Goal: Task Accomplishment & Management: Use online tool/utility

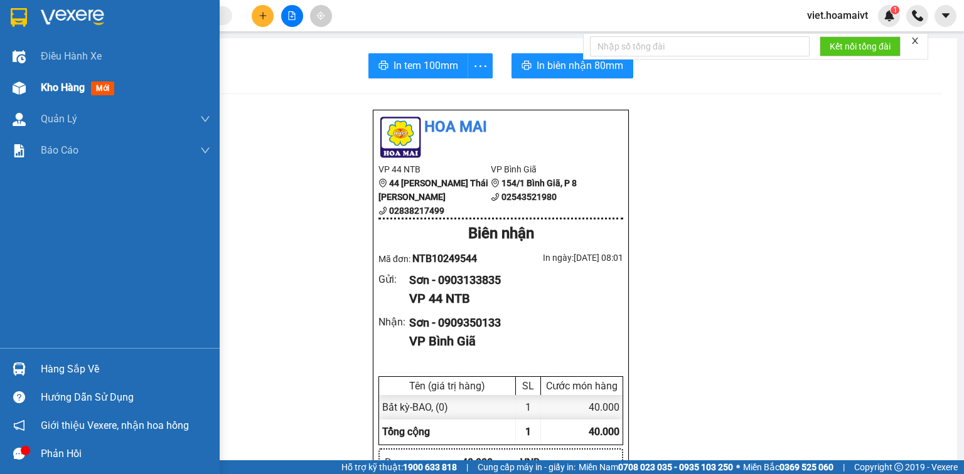
click at [73, 91] on span "Kho hàng" at bounding box center [63, 88] width 44 height 12
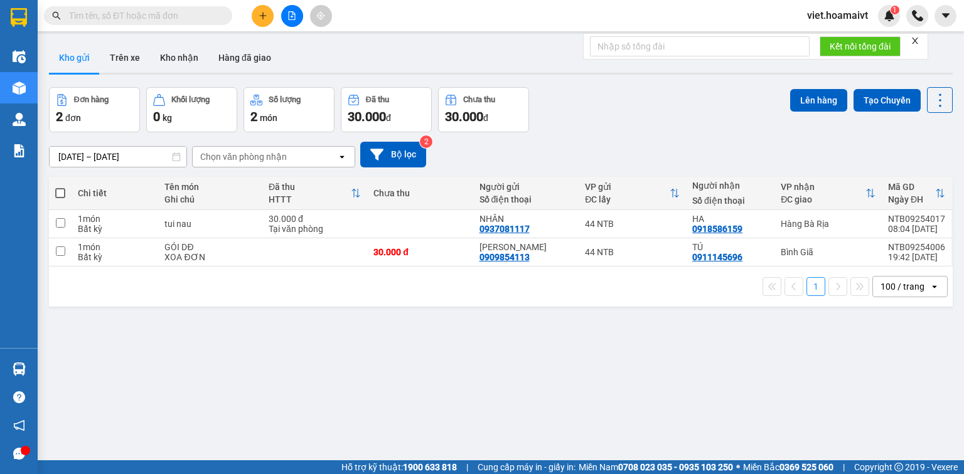
click at [264, 155] on div "Chọn văn phòng nhận" at bounding box center [243, 157] width 87 height 13
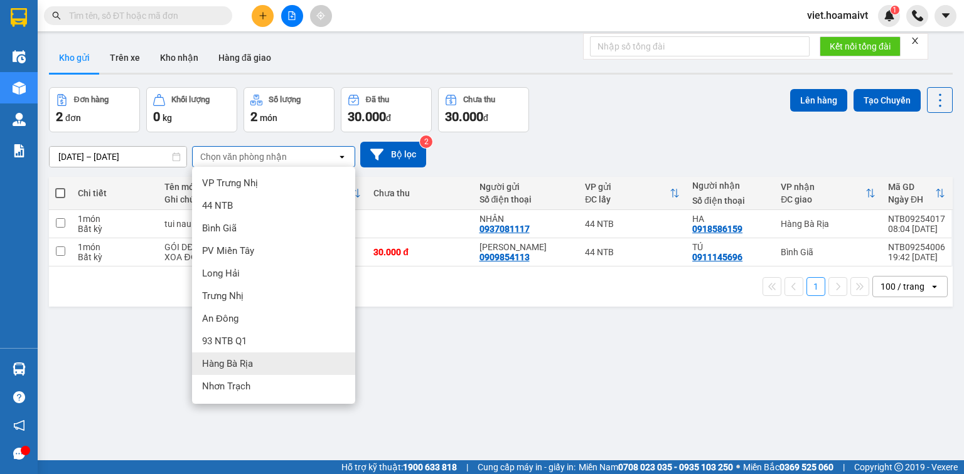
click at [275, 365] on div "Hàng Bà Rịa" at bounding box center [273, 364] width 163 height 23
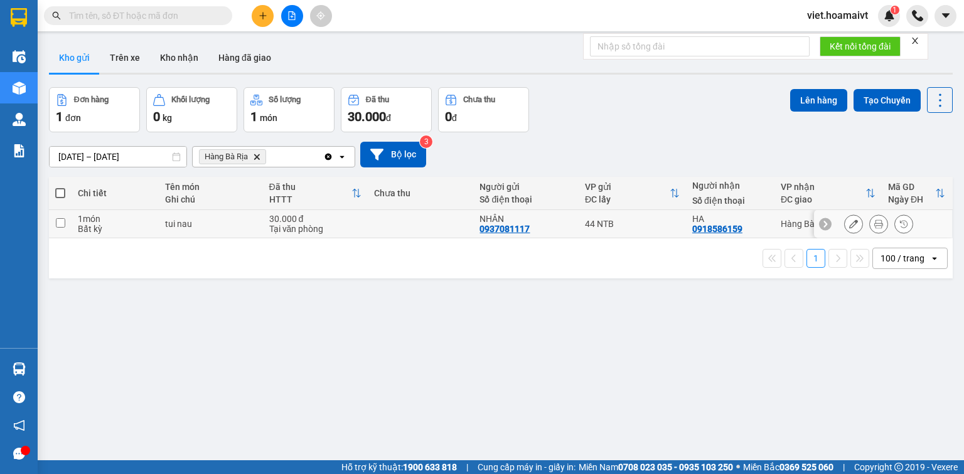
click at [252, 231] on td "tui nau" at bounding box center [211, 224] width 104 height 28
checkbox input "true"
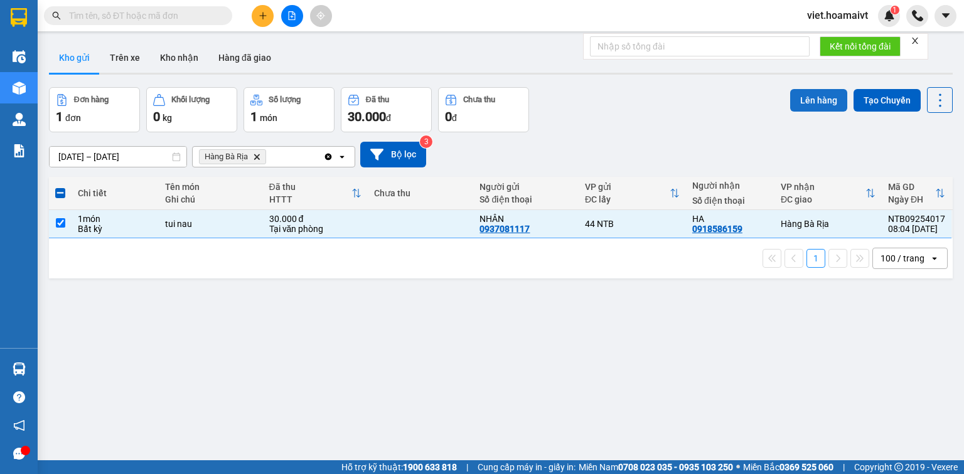
click at [816, 100] on button "Lên hàng" at bounding box center [818, 100] width 57 height 23
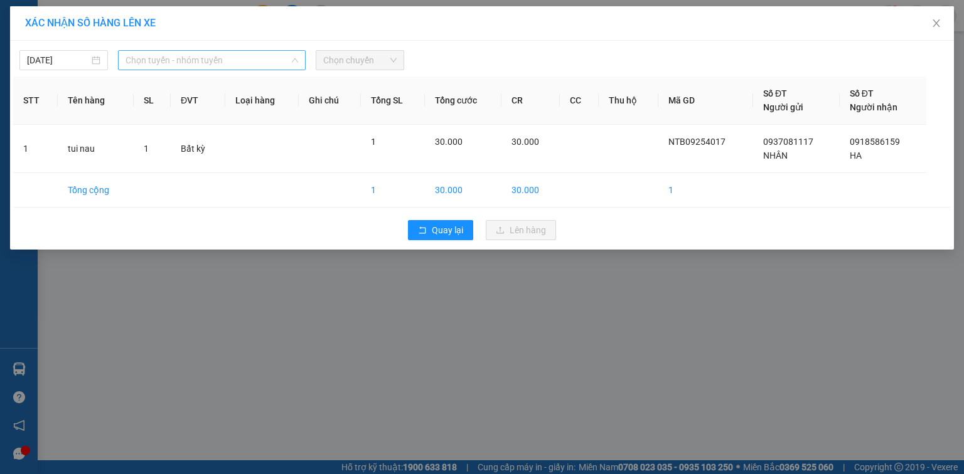
click at [218, 59] on span "Chọn tuyến - nhóm tuyến" at bounding box center [211, 60] width 173 height 19
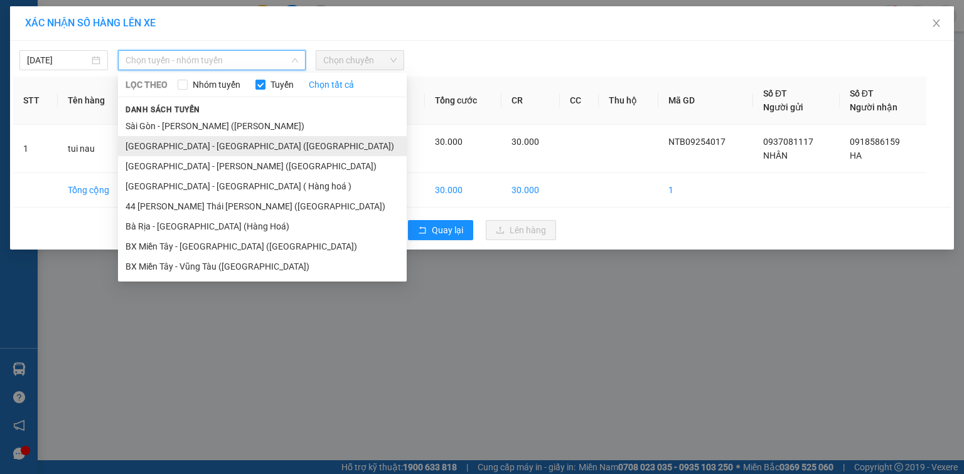
click at [208, 145] on li "[GEOGRAPHIC_DATA] - [GEOGRAPHIC_DATA] ([GEOGRAPHIC_DATA])" at bounding box center [262, 146] width 289 height 20
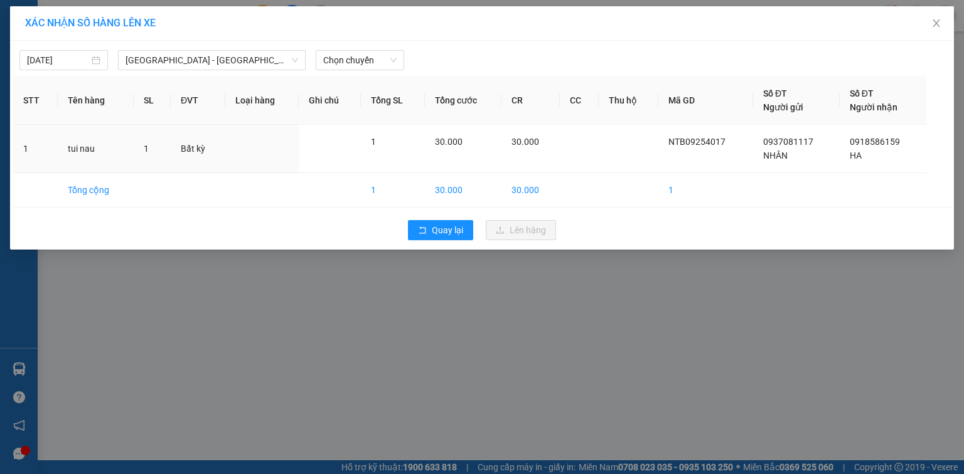
click at [358, 49] on div "[DATE] [GEOGRAPHIC_DATA] - [GEOGRAPHIC_DATA] ([GEOGRAPHIC_DATA]) LỌC THEO Nhóm …" at bounding box center [481, 57] width 937 height 26
click at [360, 55] on span "Chọn chuyến" at bounding box center [359, 60] width 73 height 19
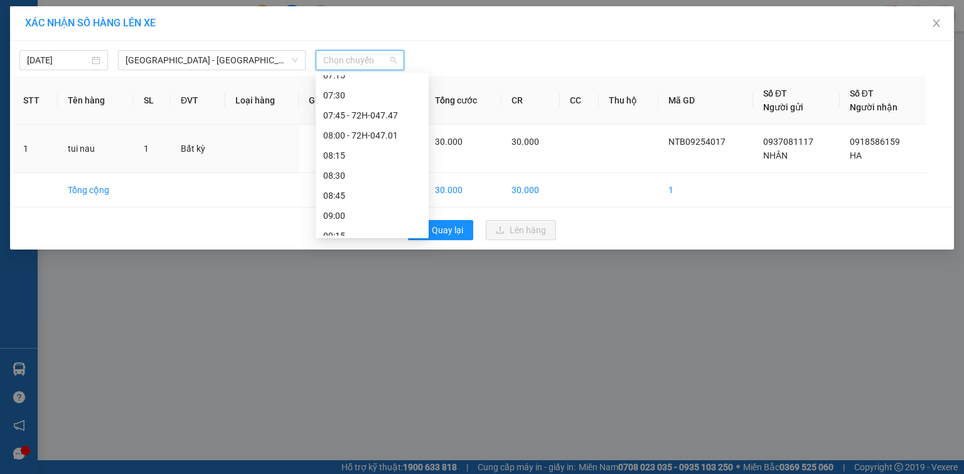
scroll to position [201, 0]
click at [387, 80] on div "08:00 - 72H-047.01" at bounding box center [372, 85] width 98 height 14
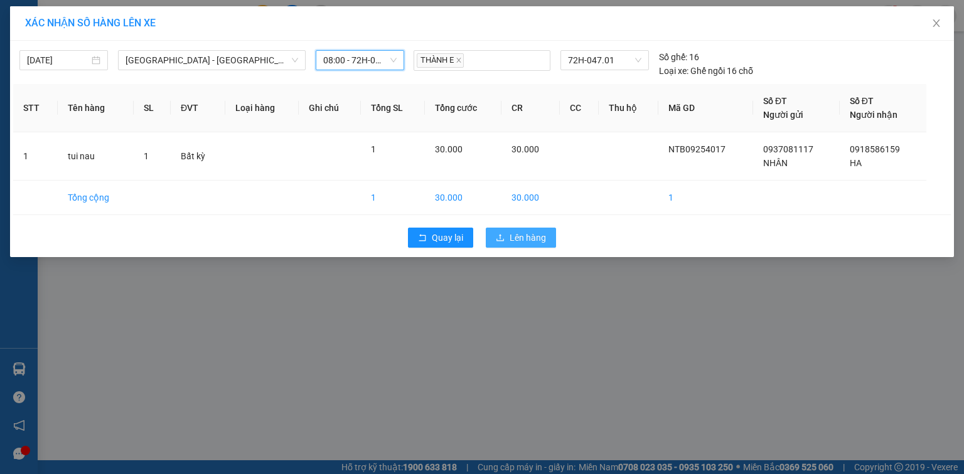
click at [522, 240] on span "Lên hàng" at bounding box center [528, 238] width 36 height 14
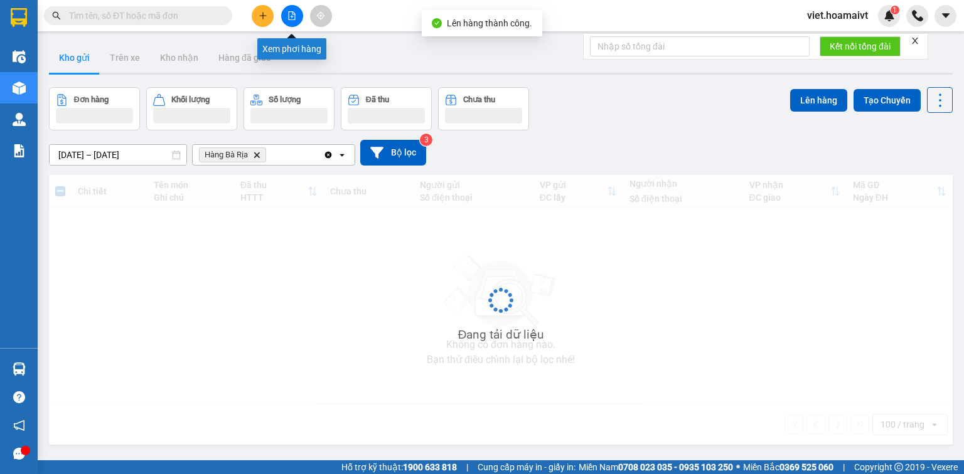
click at [291, 16] on icon "file-add" at bounding box center [292, 15] width 7 height 9
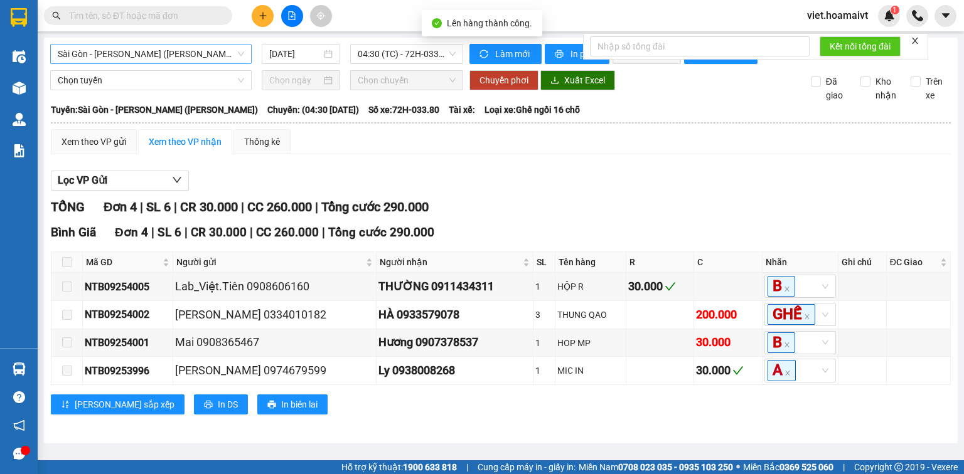
click at [201, 51] on span "Sài Gòn - [PERSON_NAME] ([PERSON_NAME])" at bounding box center [151, 54] width 186 height 19
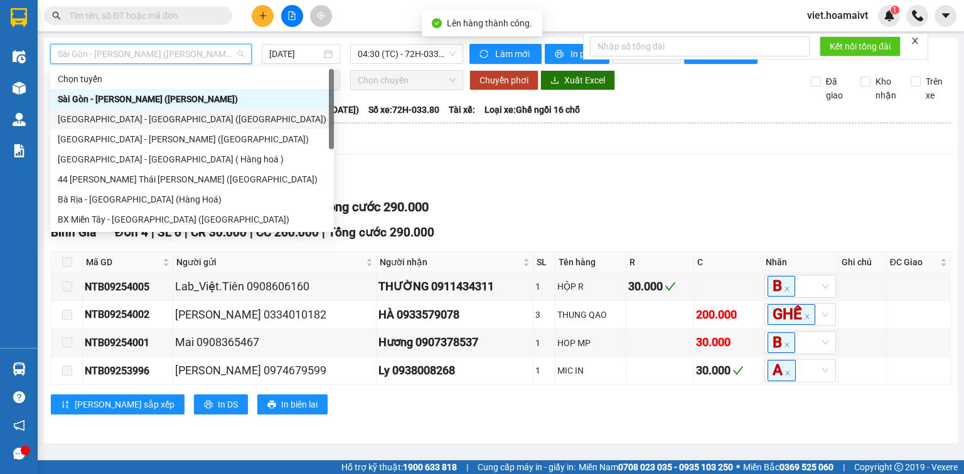
click at [173, 125] on div "[GEOGRAPHIC_DATA] - [GEOGRAPHIC_DATA] ([GEOGRAPHIC_DATA])" at bounding box center [192, 119] width 269 height 14
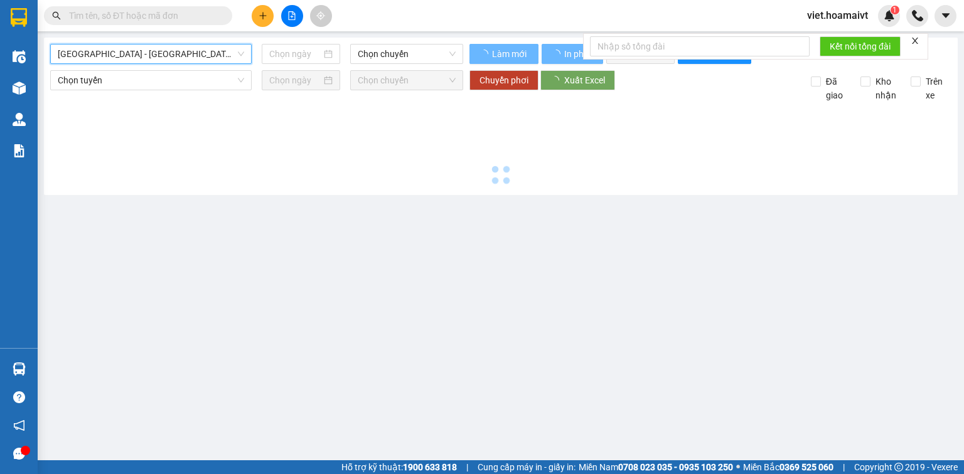
type input "[DATE]"
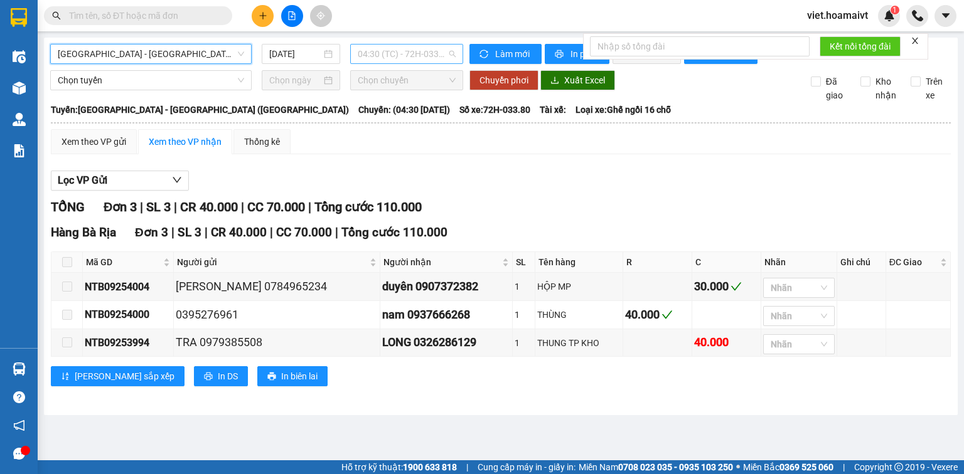
click at [402, 50] on span "04:30 (TC) - 72H-033.80" at bounding box center [407, 54] width 99 height 19
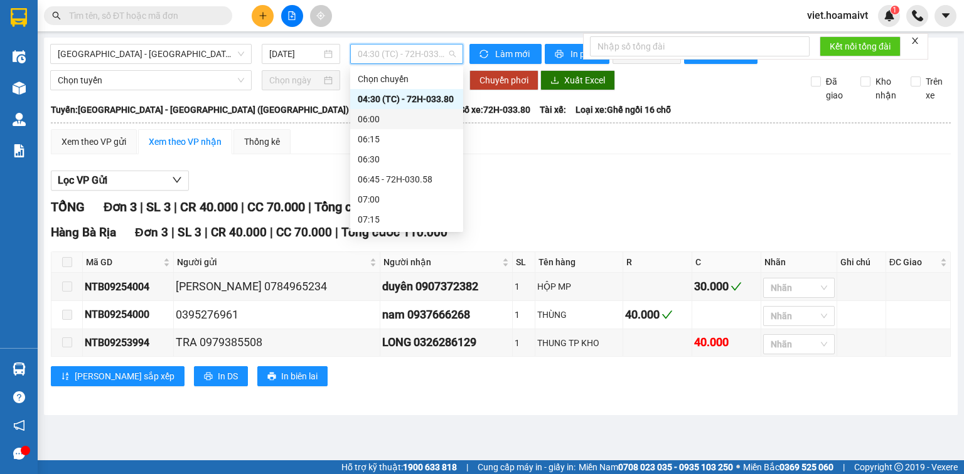
scroll to position [100, 0]
click at [396, 178] on div "08:00 - 72H-047.01" at bounding box center [407, 180] width 98 height 14
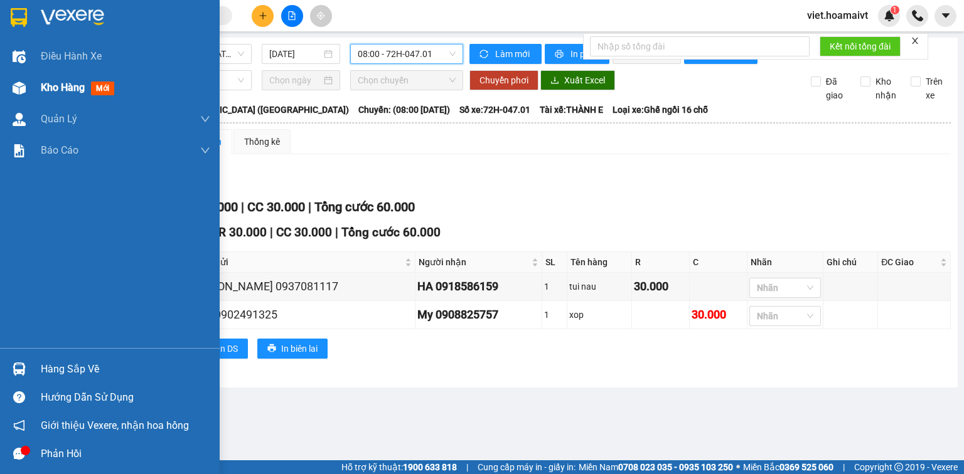
click at [18, 84] on img at bounding box center [19, 88] width 13 height 13
